Goal: Find specific page/section: Find specific page/section

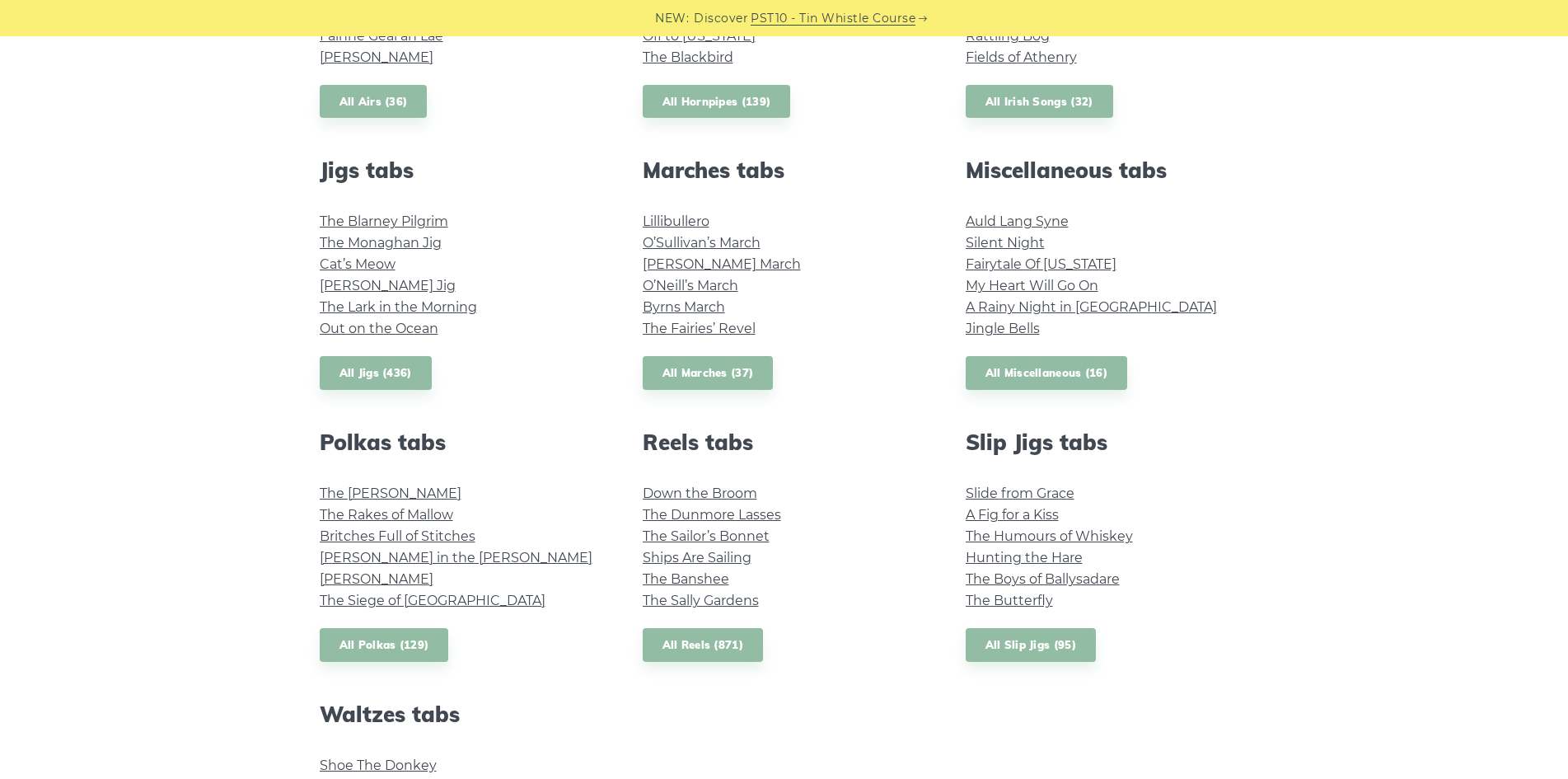
scroll to position [659, 0]
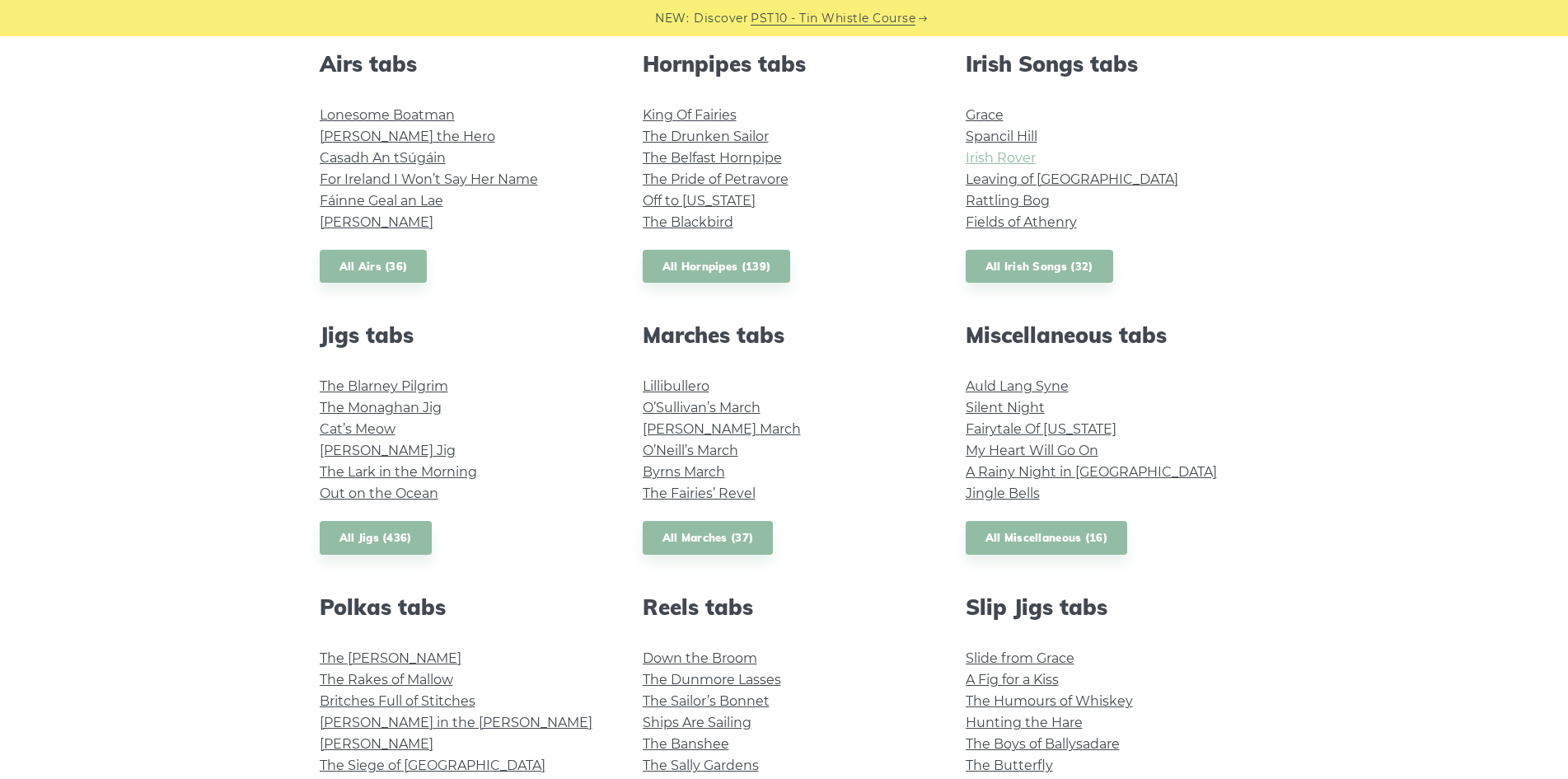
click at [1020, 154] on link "Irish Rover" at bounding box center [1001, 158] width 70 height 15
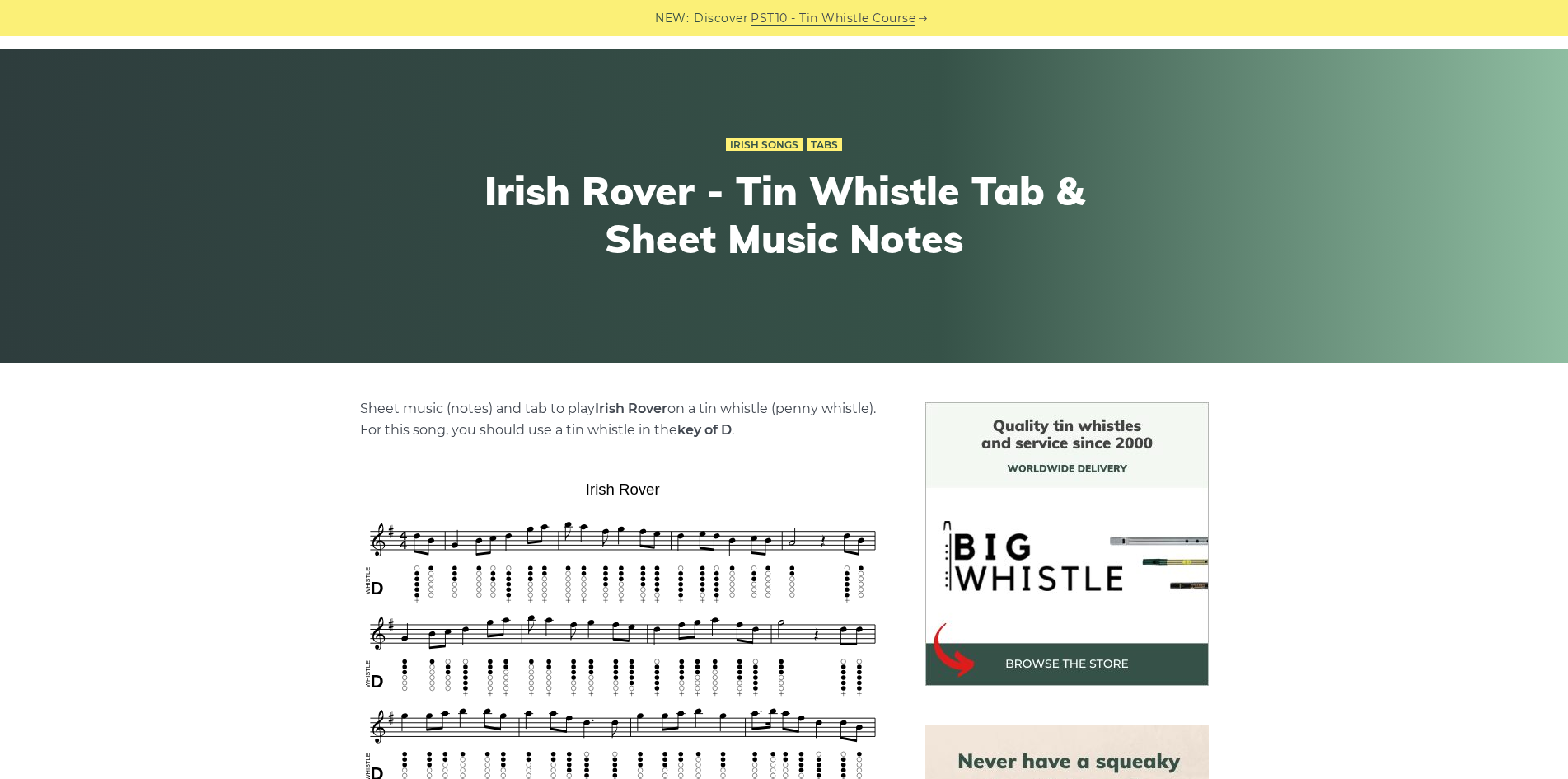
scroll to position [247, 0]
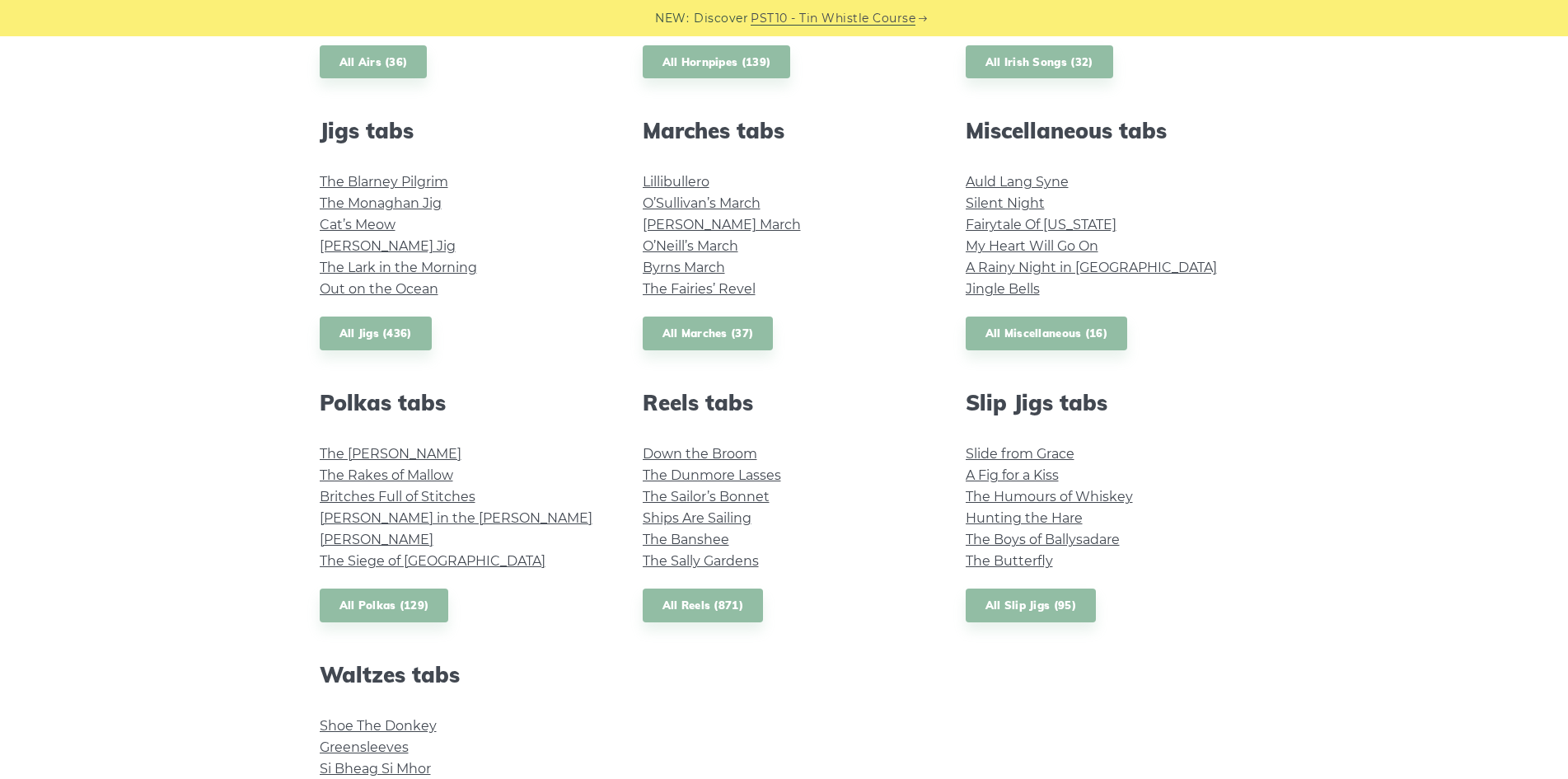
scroll to position [1071, 0]
